Goal: Task Accomplishment & Management: Complete application form

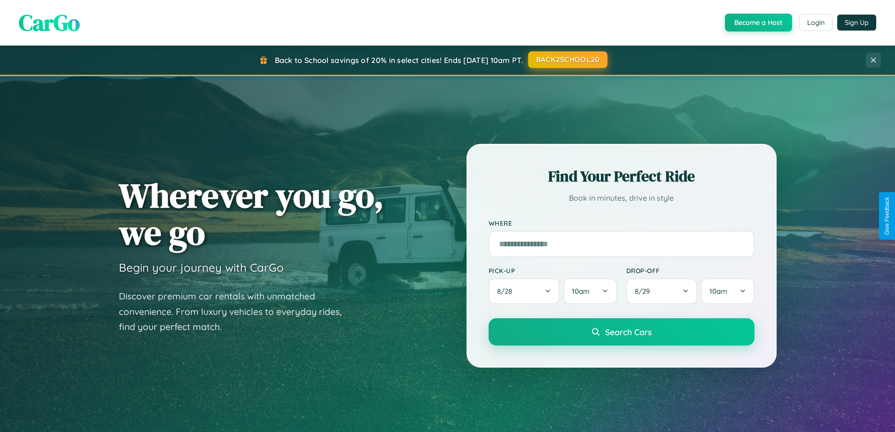
click at [567, 60] on button "BACK2SCHOOL20" at bounding box center [567, 59] width 79 height 17
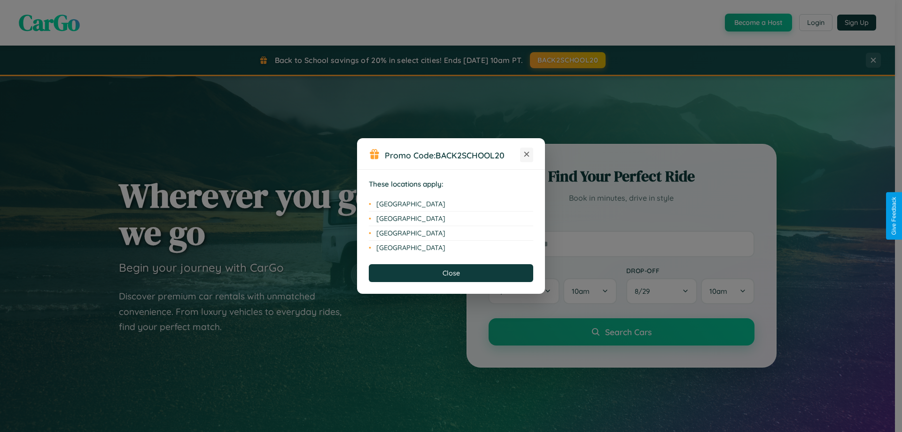
click at [527, 155] on icon at bounding box center [526, 154] width 5 height 5
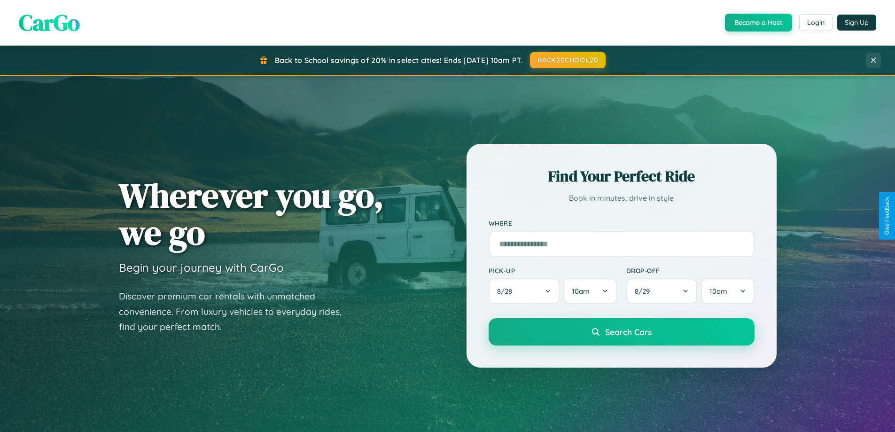
scroll to position [405, 0]
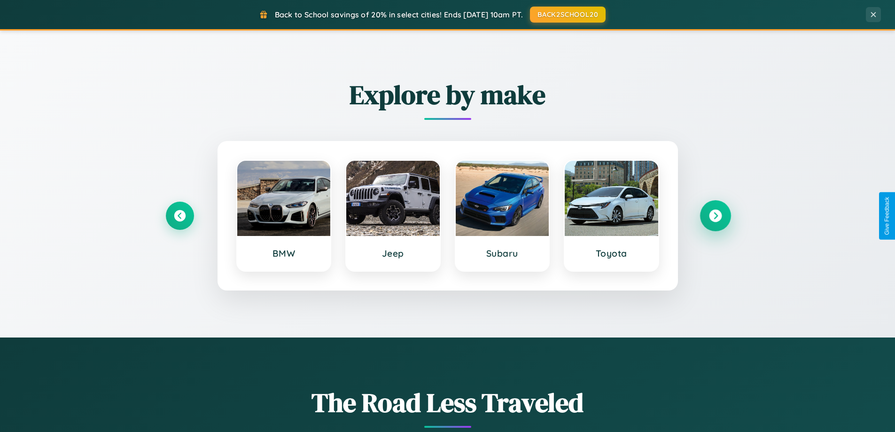
click at [715, 216] on icon at bounding box center [715, 216] width 13 height 13
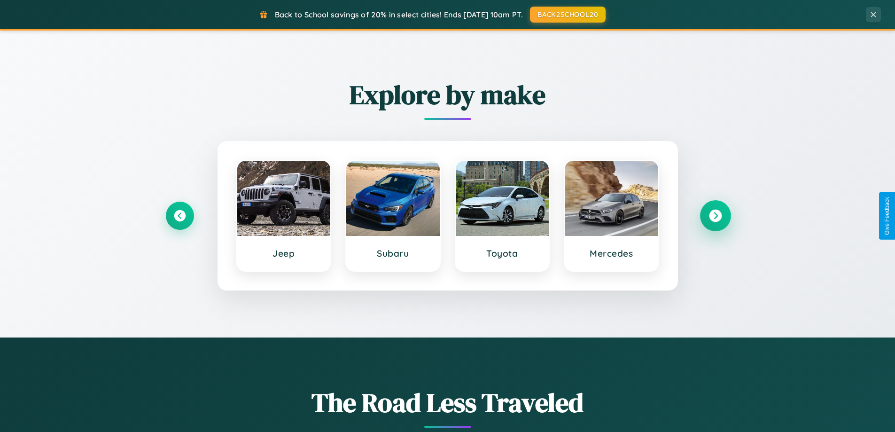
click at [715, 216] on icon at bounding box center [715, 216] width 13 height 13
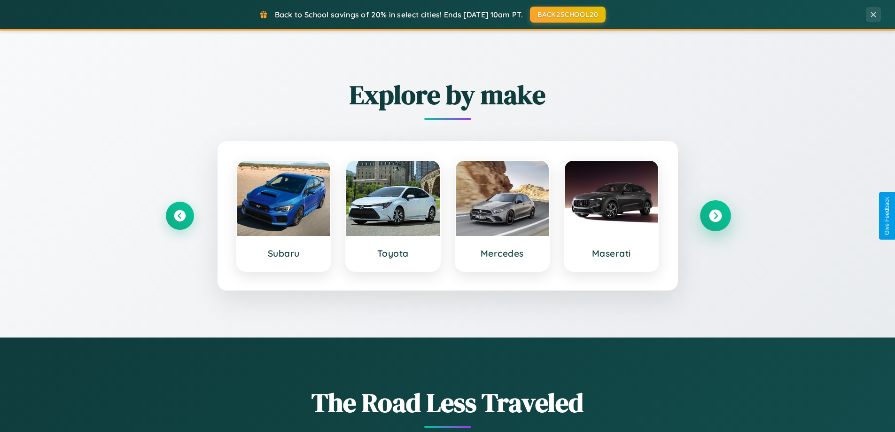
click at [715, 216] on icon at bounding box center [715, 216] width 13 height 13
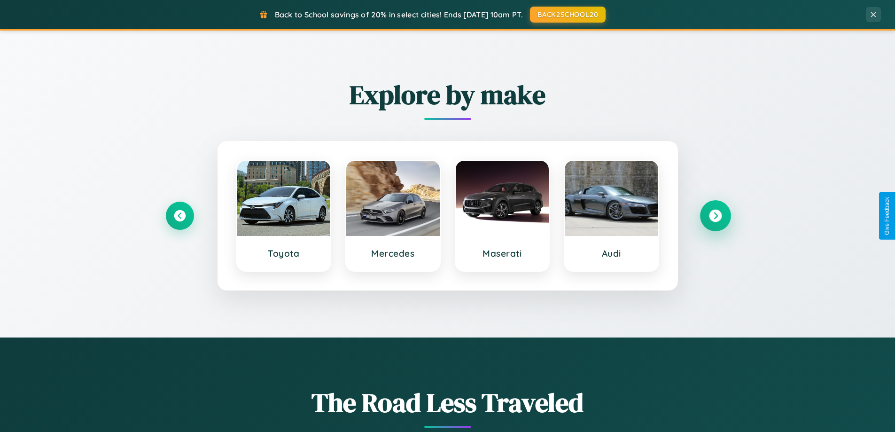
click at [715, 216] on icon at bounding box center [715, 216] width 13 height 13
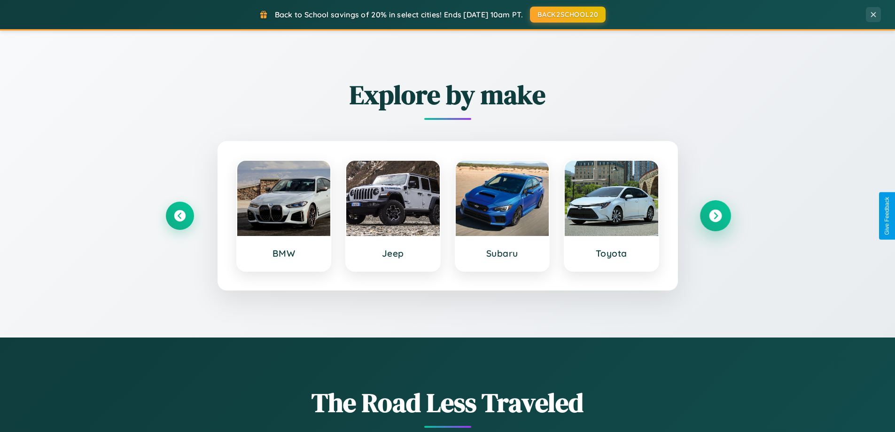
click at [715, 216] on icon at bounding box center [715, 216] width 13 height 13
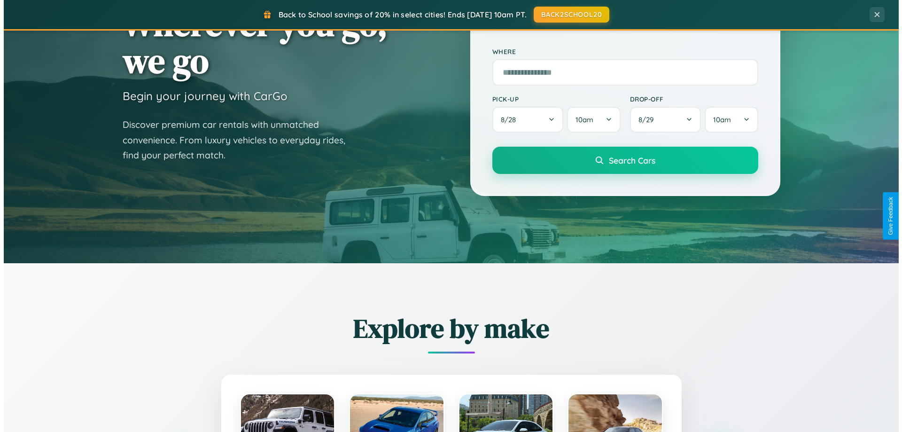
scroll to position [0, 0]
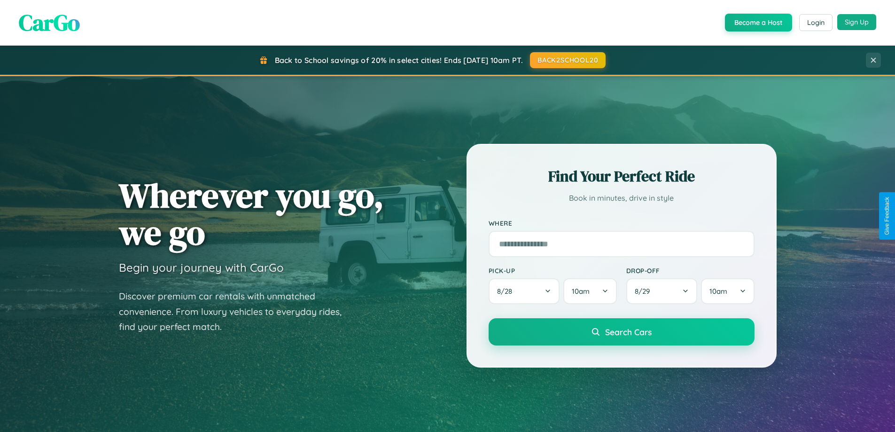
click at [857, 22] on button "Sign Up" at bounding box center [856, 22] width 39 height 16
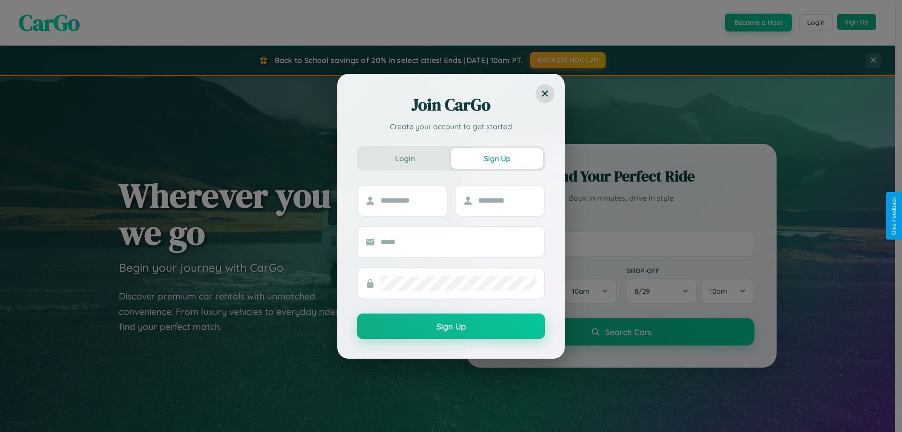
scroll to position [28, 0]
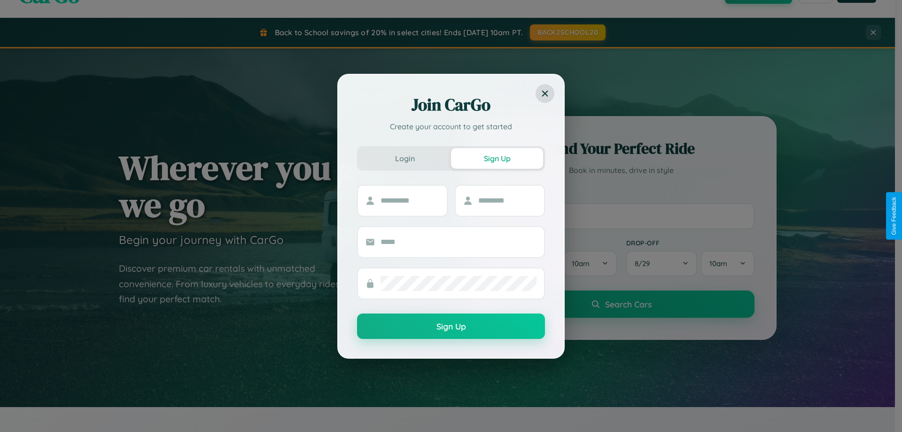
click at [621, 216] on div "Join CarGo Create your account to get started Login Sign Up Sign Up" at bounding box center [451, 216] width 902 height 432
